Goal: Navigation & Orientation: Understand site structure

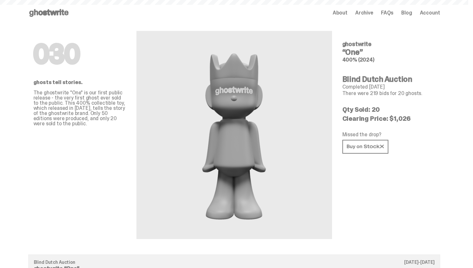
click at [373, 13] on span "Archive" at bounding box center [364, 12] width 18 height 5
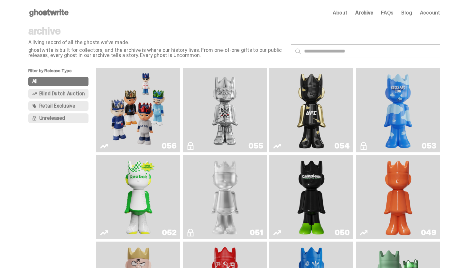
click at [347, 13] on span "About" at bounding box center [339, 12] width 15 height 5
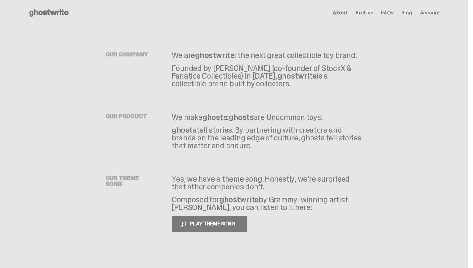
click at [43, 8] on icon at bounding box center [48, 13] width 41 height 10
